Goal: Information Seeking & Learning: Learn about a topic

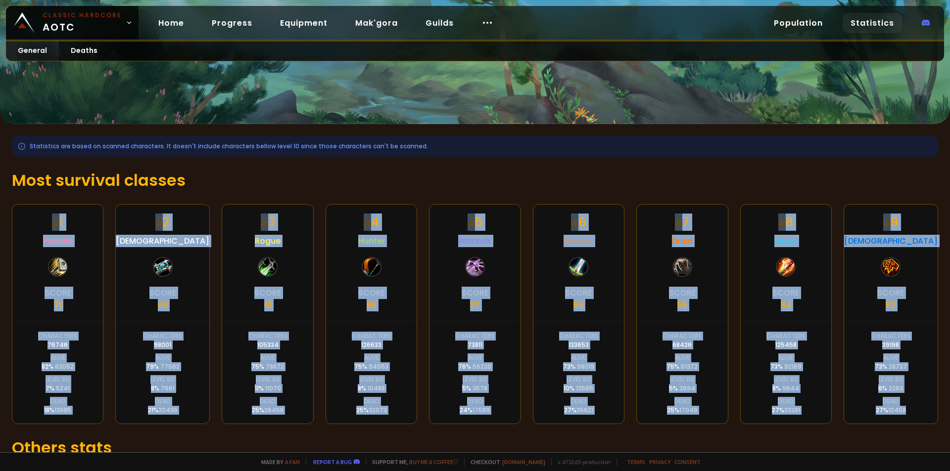
scroll to position [49, 0]
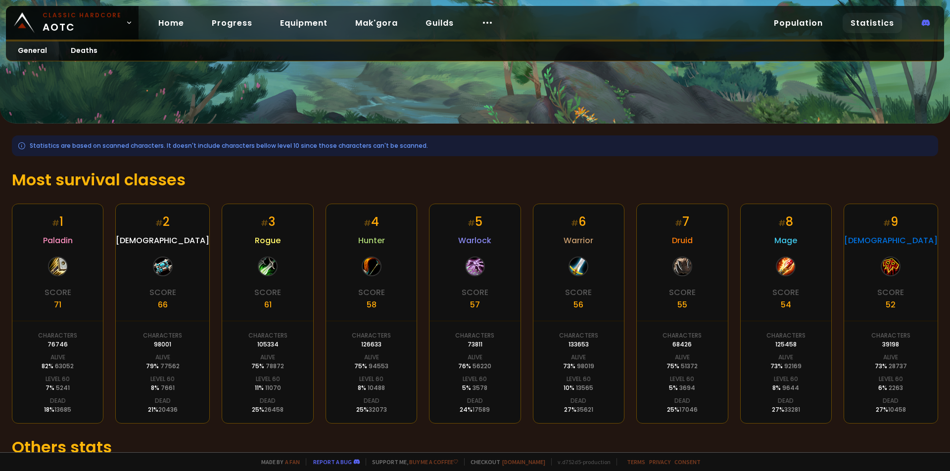
click at [847, 166] on div "Statistics are based on scanned characters. It doesn't include characters bello…" at bounding box center [475, 328] width 950 height 409
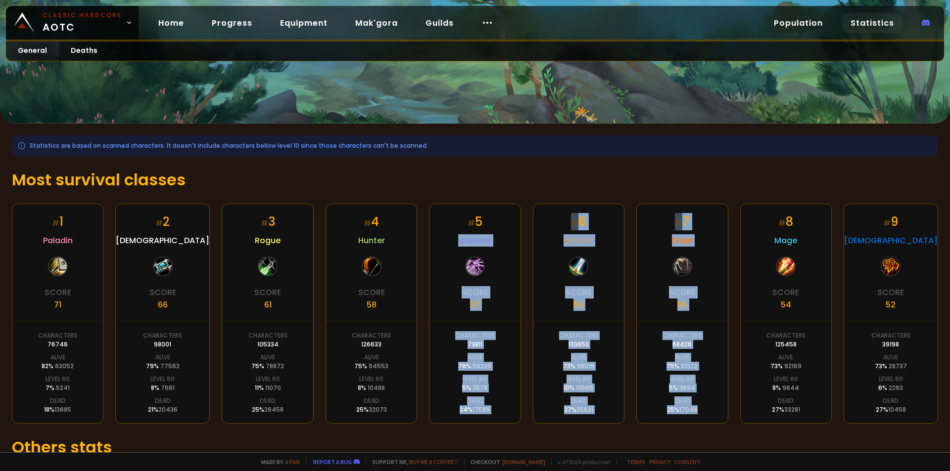
drag, startPoint x: 768, startPoint y: 205, endPoint x: 440, endPoint y: 232, distance: 329.0
click at [440, 232] on div "Statistics are based on scanned characters. It doesn't include characters bello…" at bounding box center [475, 328] width 950 height 409
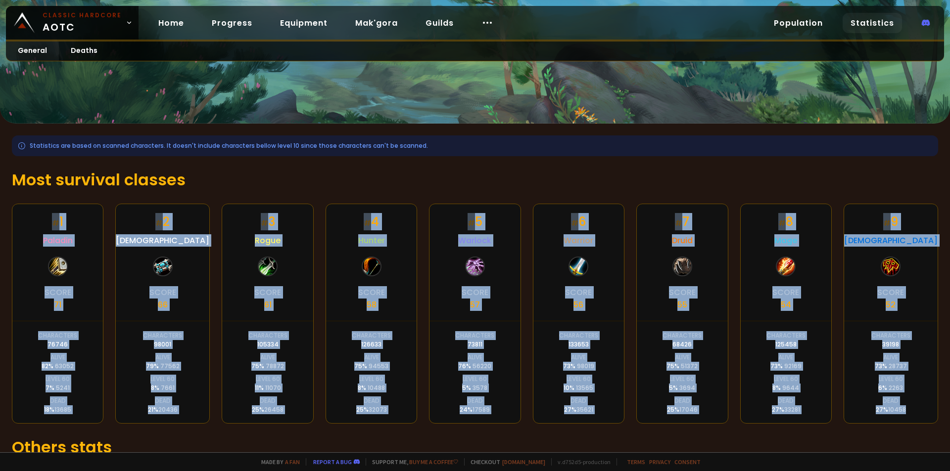
drag, startPoint x: 83, startPoint y: 223, endPoint x: 910, endPoint y: 406, distance: 847.4
click at [910, 406] on div "# 1 Paladin Score 71 Characters 76746 Alive 82 % 63052 Level 60 7 % 5241 Dead 1…" at bounding box center [475, 314] width 926 height 220
click at [367, 357] on div "Alive" at bounding box center [371, 357] width 15 height 9
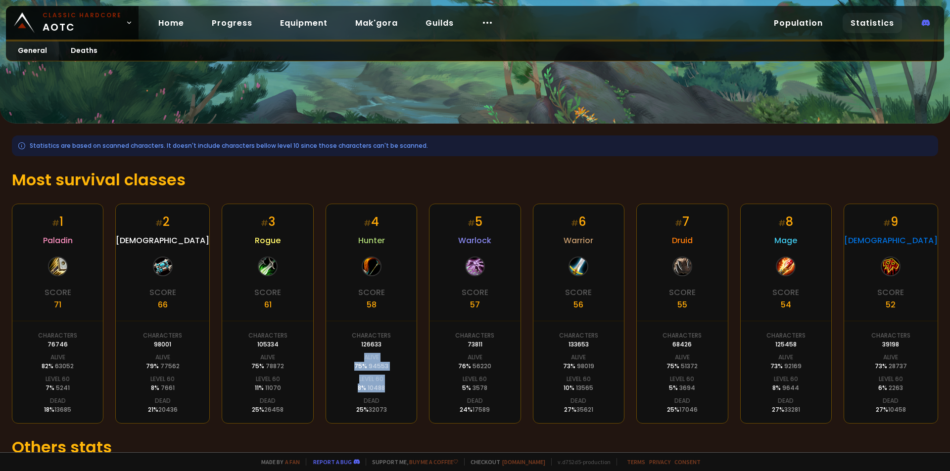
drag, startPoint x: 366, startPoint y: 360, endPoint x: 390, endPoint y: 385, distance: 34.6
click at [390, 385] on div "# 4 Hunter Score 58 Characters 126633 Alive 75 % 94553 Level 60 8 % 10488 Dead …" at bounding box center [370, 314] width 91 height 220
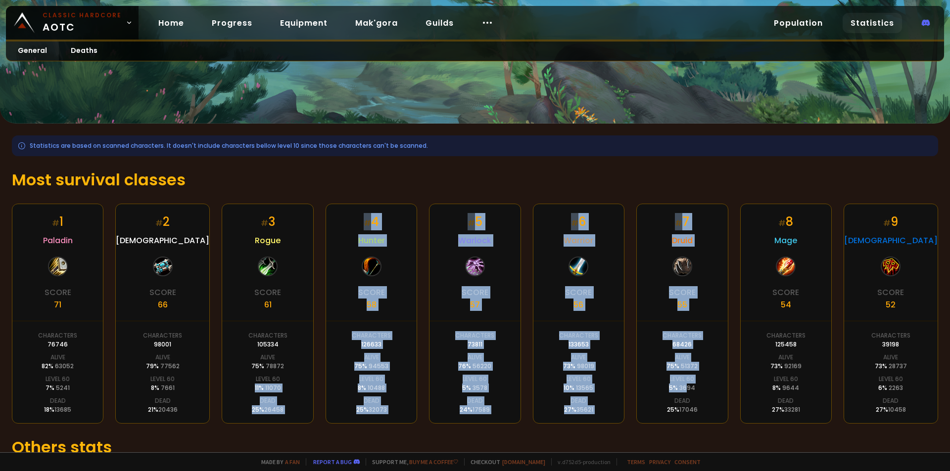
drag, startPoint x: 249, startPoint y: 392, endPoint x: 683, endPoint y: 384, distance: 434.3
click at [683, 384] on div "# 1 Paladin Score 71 Characters 76746 Alive 82 % 63052 Level 60 7 % 5241 Dead 1…" at bounding box center [475, 314] width 926 height 220
click at [672, 384] on div "5 % 3694" at bounding box center [682, 388] width 26 height 9
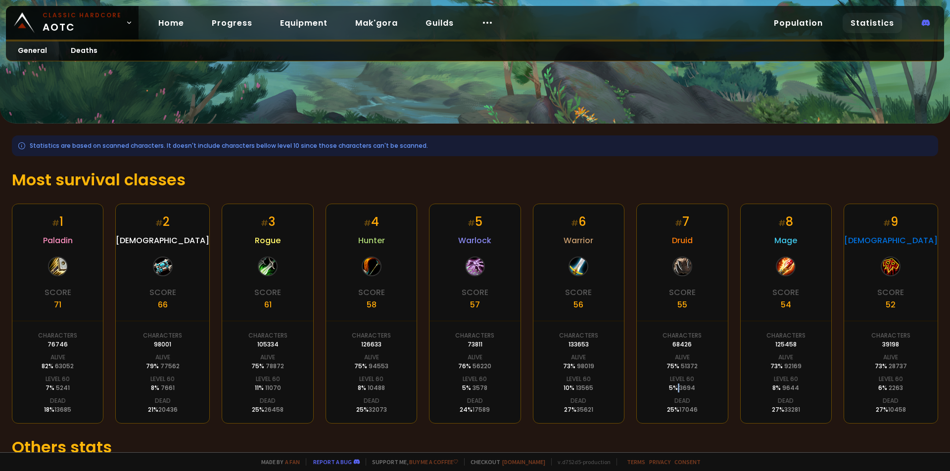
click at [672, 384] on div "5 % 3694" at bounding box center [682, 388] width 26 height 9
click at [472, 384] on span "3578" at bounding box center [479, 388] width 15 height 8
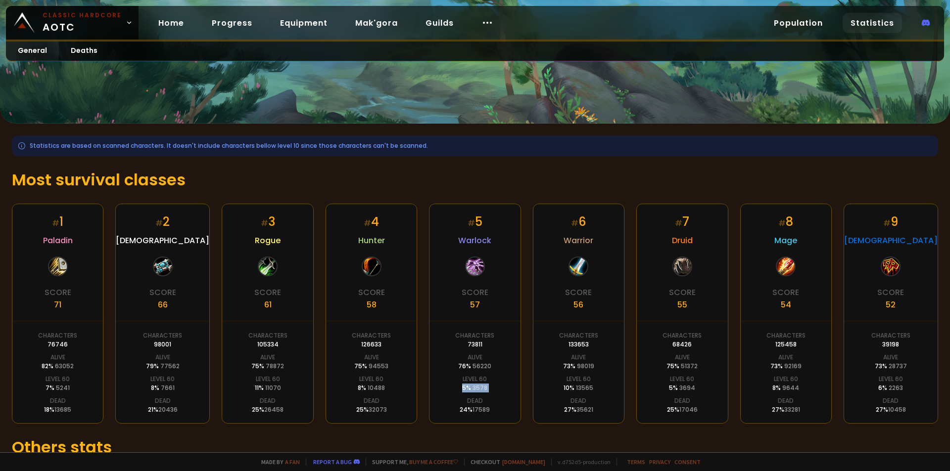
click at [472, 384] on span "3578" at bounding box center [479, 388] width 15 height 8
drag, startPoint x: 781, startPoint y: 386, endPoint x: 795, endPoint y: 386, distance: 14.3
click at [795, 386] on div "# 8 Mage Score 54 Characters 125458 Alive 73 % 92169 Level 60 8 % 9644 Dead 27 …" at bounding box center [785, 314] width 91 height 220
drag, startPoint x: 250, startPoint y: 388, endPoint x: 292, endPoint y: 386, distance: 41.6
click at [292, 386] on div "# 3 Rogue Score 61 Characters 105334 Alive 75 % 78872 Level 60 11 % 11070 Dead …" at bounding box center [267, 314] width 91 height 220
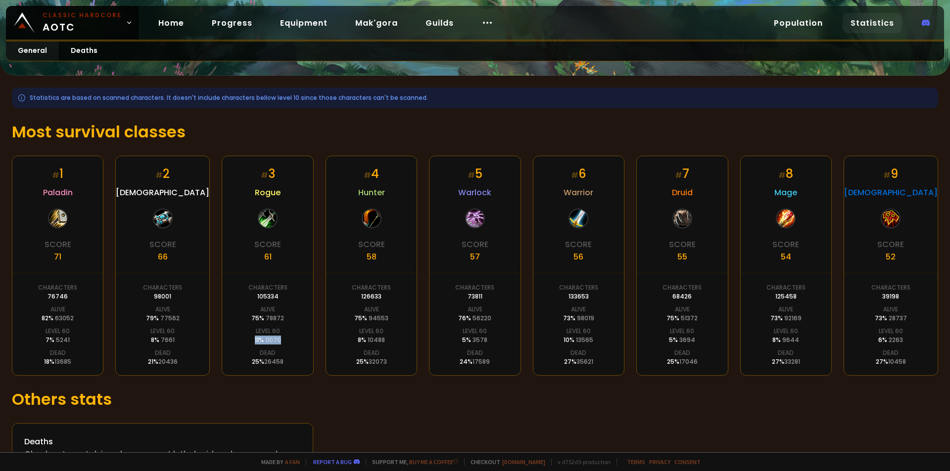
scroll to position [80, 0]
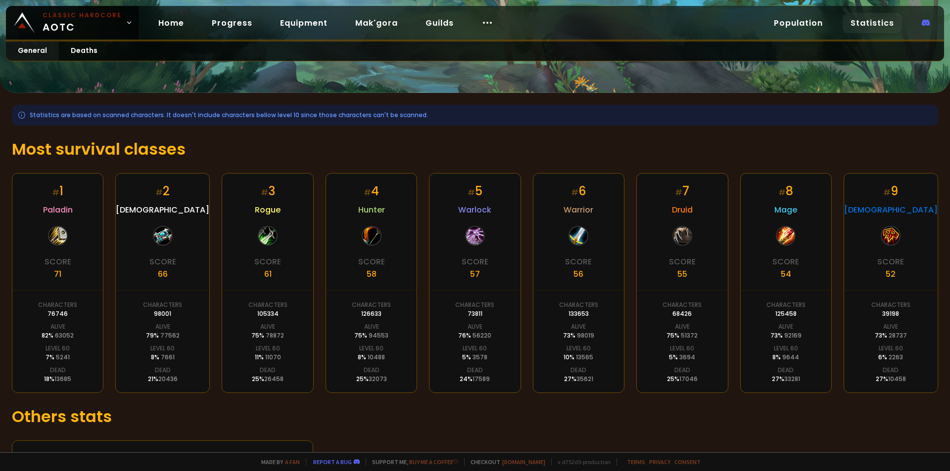
click at [117, 166] on div "Statistics are based on scanned characters. It doesn't include characters bello…" at bounding box center [475, 297] width 950 height 409
